Goal: Transaction & Acquisition: Book appointment/travel/reservation

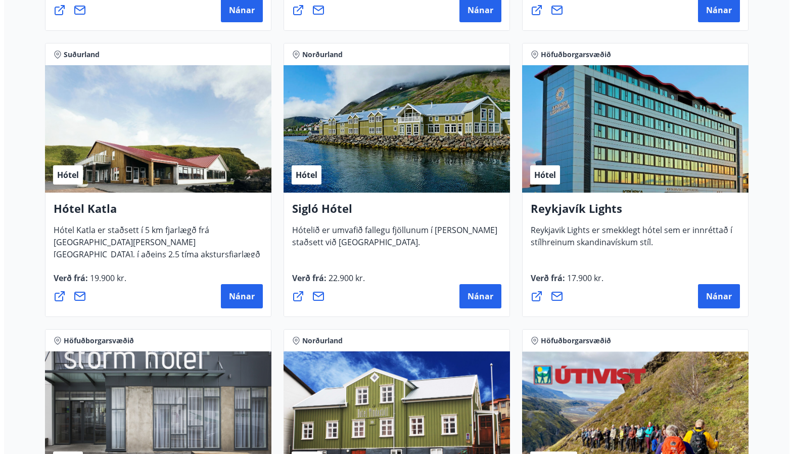
scroll to position [758, 0]
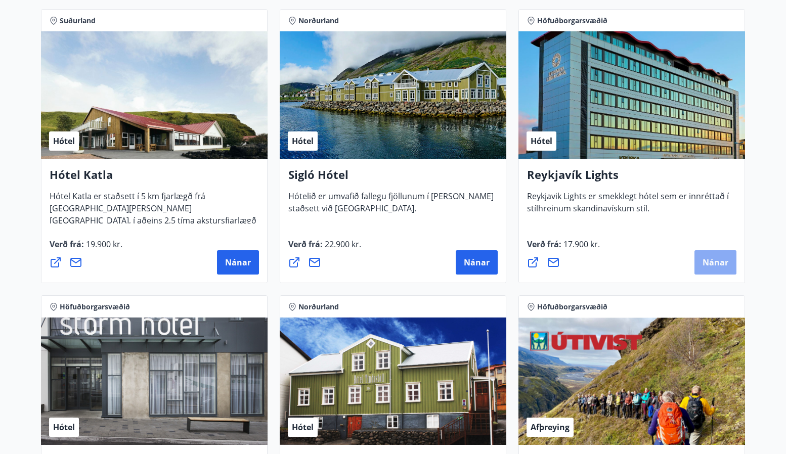
click at [712, 256] on button "Nánar" at bounding box center [715, 262] width 42 height 24
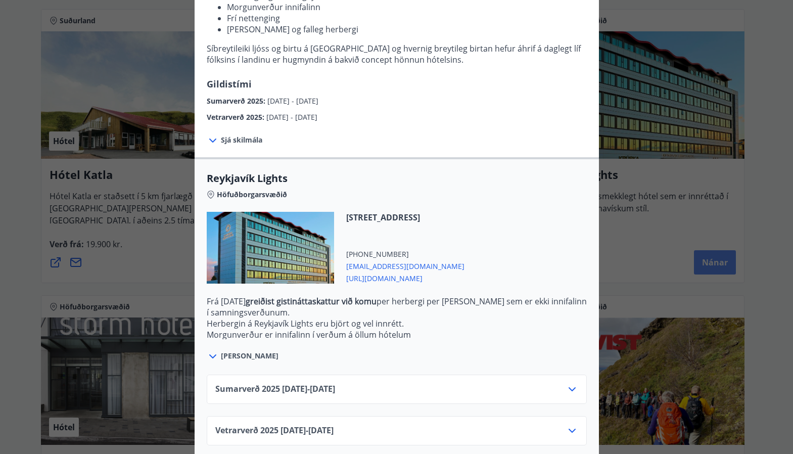
scroll to position [184, 0]
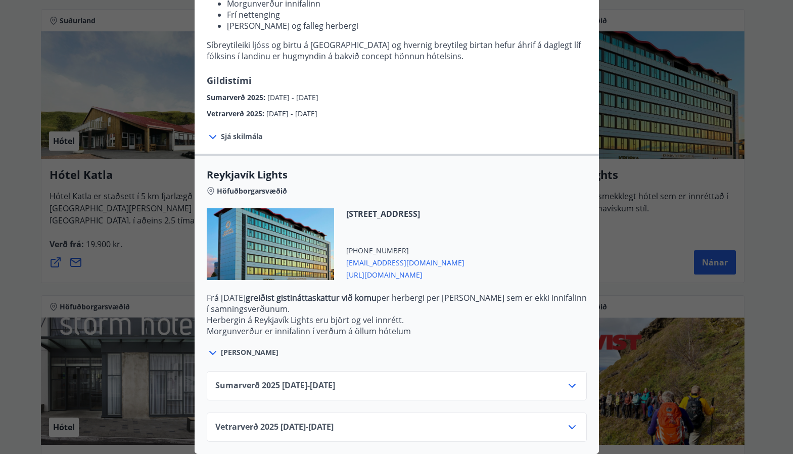
click at [209, 351] on icon at bounding box center [212, 353] width 7 height 4
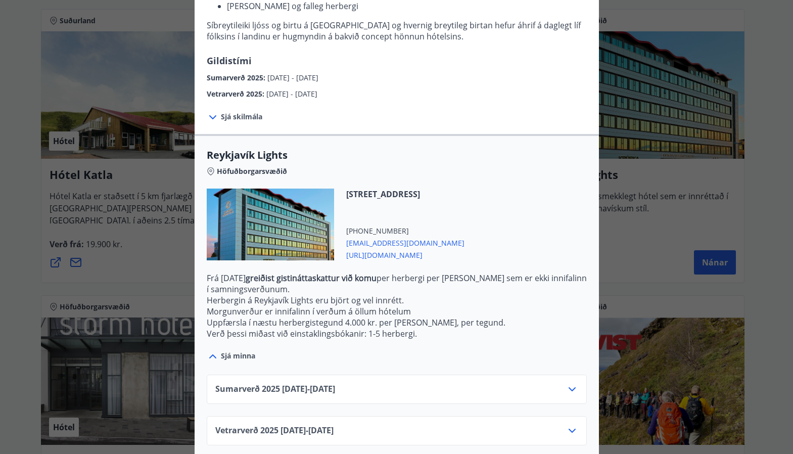
scroll to position [207, 0]
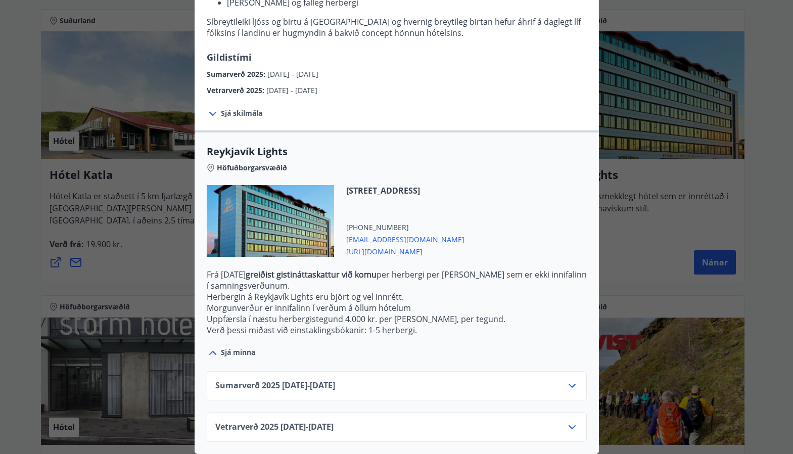
click at [569, 425] on icon at bounding box center [572, 427] width 7 height 4
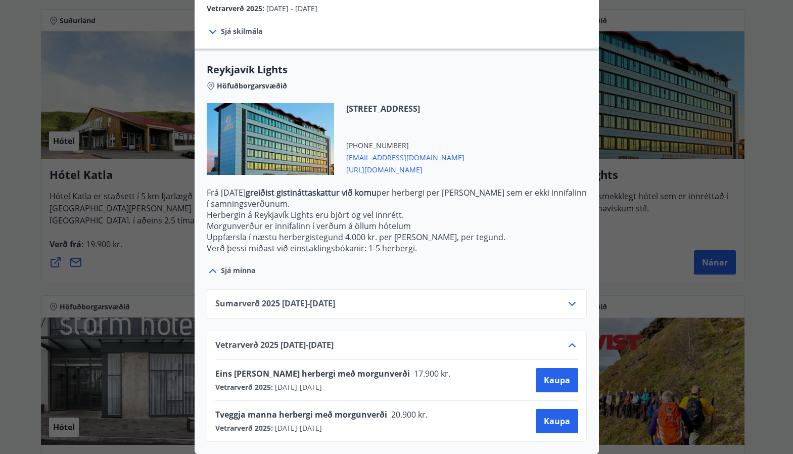
scroll to position [289, 0]
click at [763, 256] on div "Reykjavík Lights Fyrir bókarnir og frekari upplýsingar vinsamlega senduð póst á…" at bounding box center [396, 227] width 793 height 454
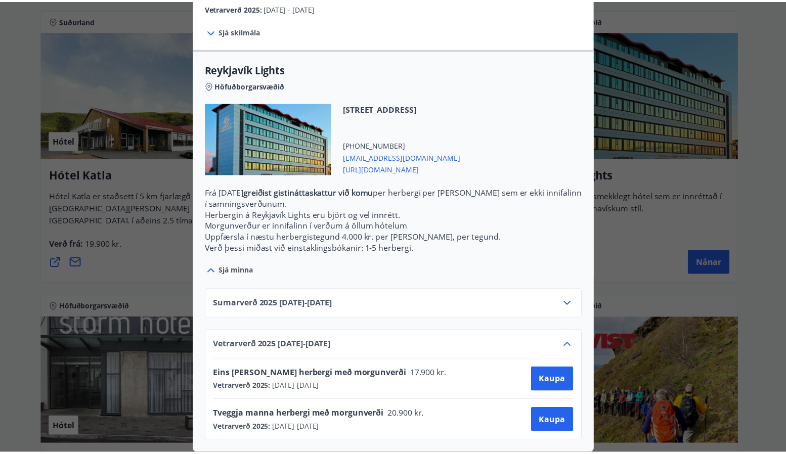
scroll to position [0, 0]
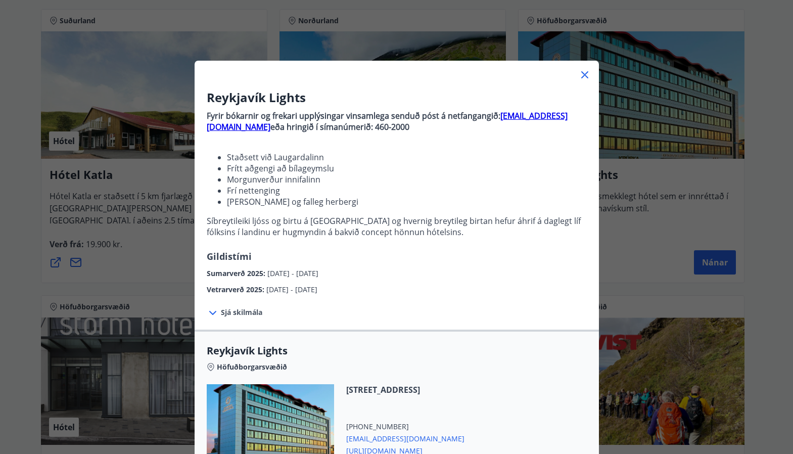
click at [587, 75] on div at bounding box center [397, 71] width 404 height 20
click at [581, 73] on icon at bounding box center [584, 74] width 7 height 7
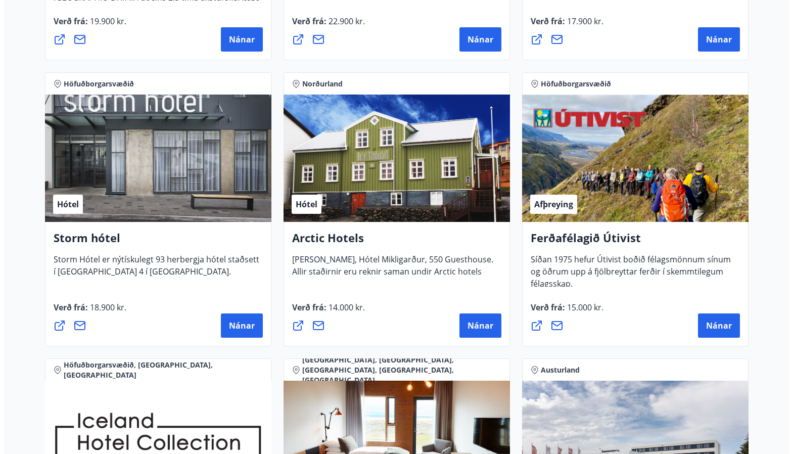
scroll to position [1011, 0]
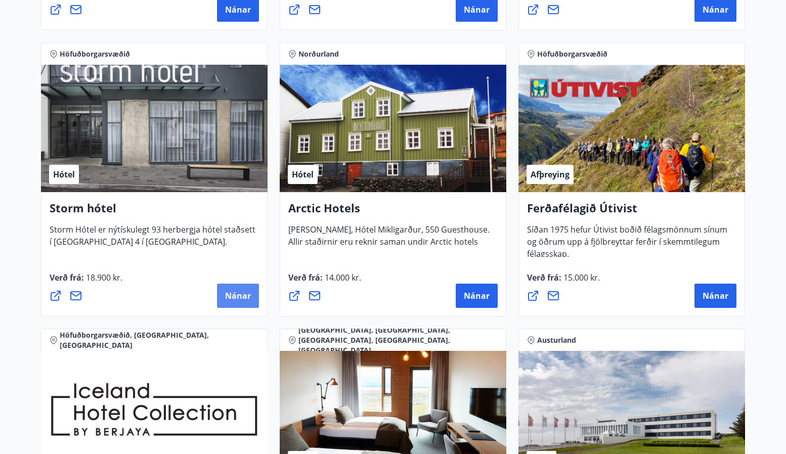
click at [243, 297] on span "Nánar" at bounding box center [238, 295] width 26 height 11
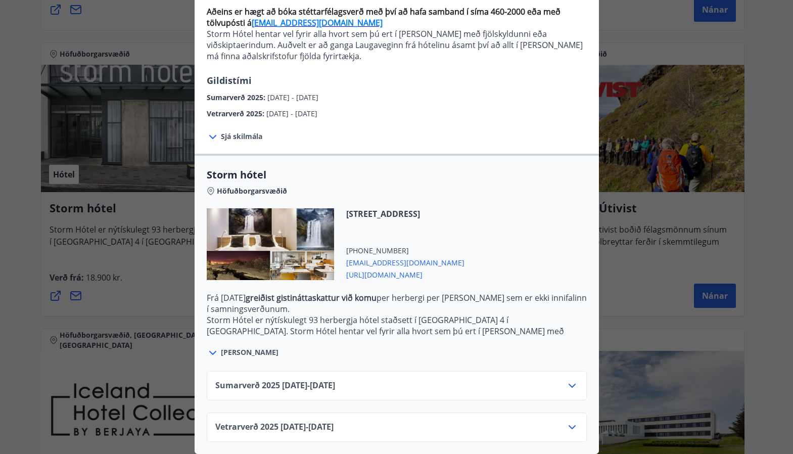
scroll to position [112, 0]
click at [570, 421] on icon at bounding box center [572, 427] width 12 height 12
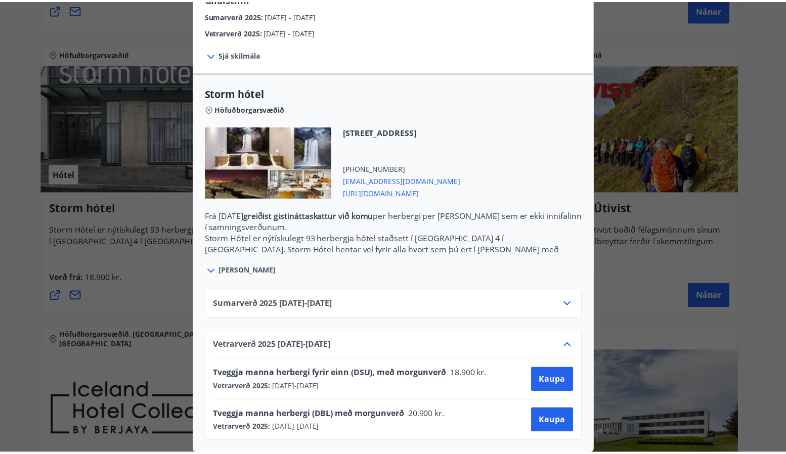
scroll to position [194, 0]
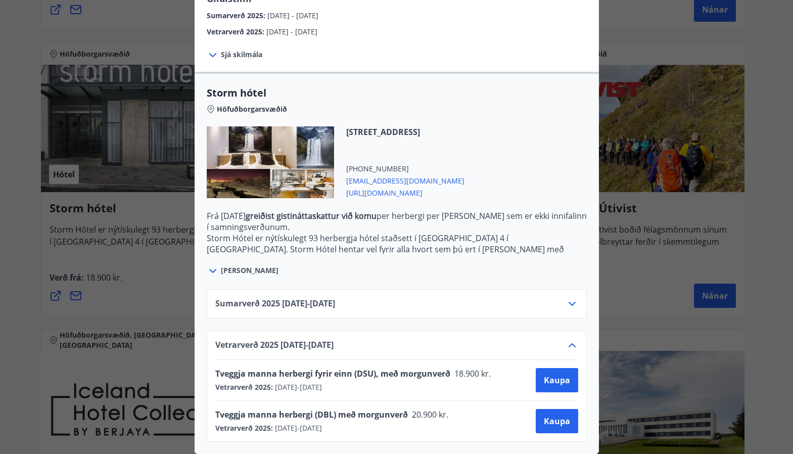
click at [778, 223] on div "Storm hótel Aðeins er hægt að bóka stéttarfélagsverð með því að hafa samband í …" at bounding box center [396, 41] width 793 height 454
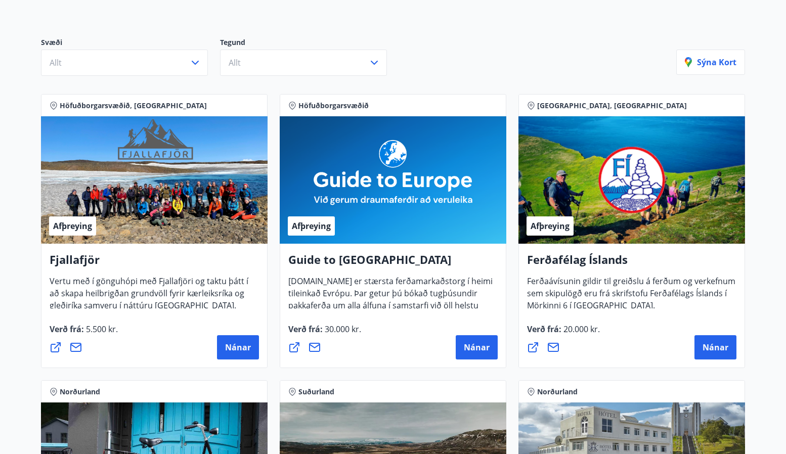
scroll to position [0, 0]
